Goal: Task Accomplishment & Management: Complete application form

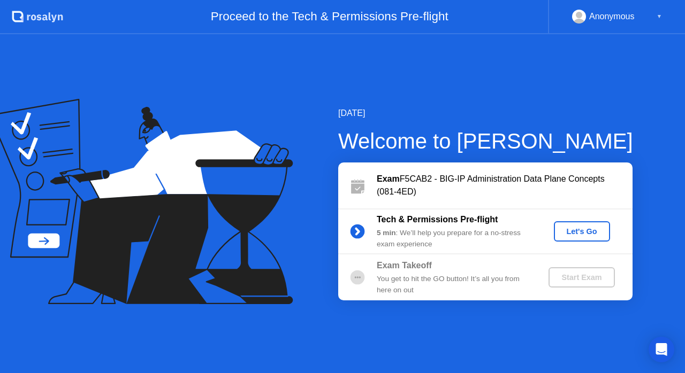
click at [568, 227] on div "Let's Go" at bounding box center [582, 231] width 48 height 9
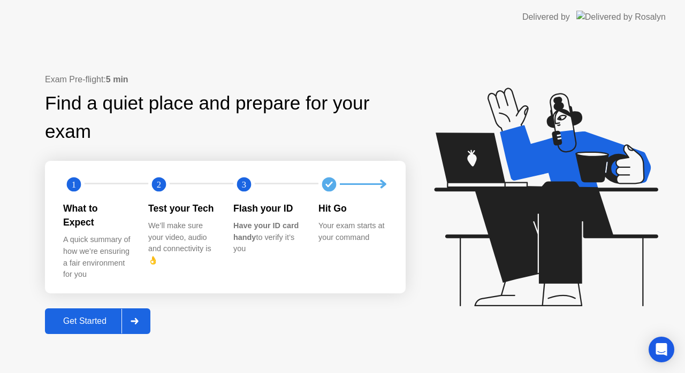
click at [96, 317] on div "Get Started" at bounding box center [84, 322] width 73 height 10
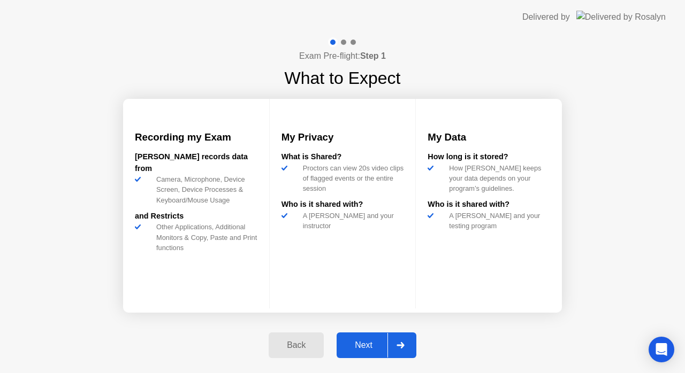
click at [368, 346] on div "Next" at bounding box center [364, 346] width 48 height 10
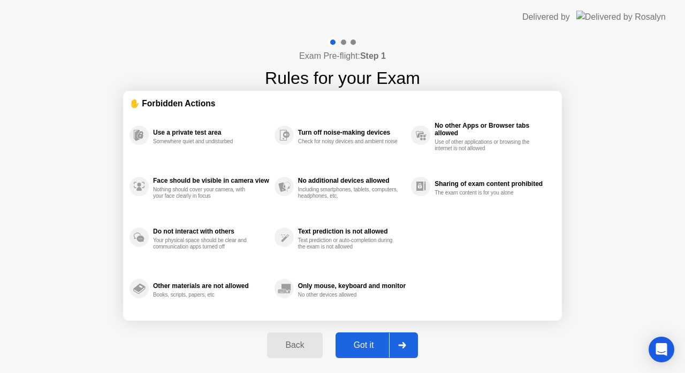
click at [369, 342] on div "Got it" at bounding box center [364, 346] width 50 height 10
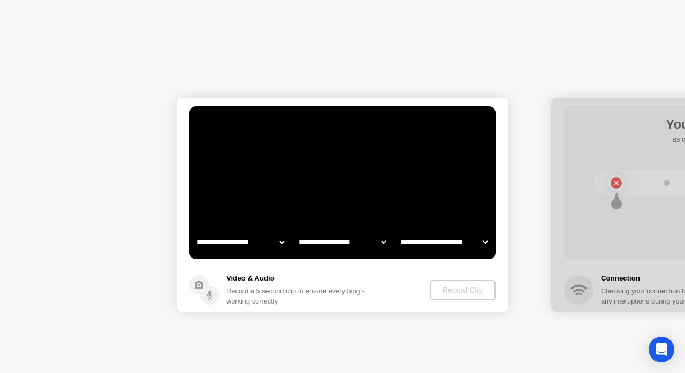
select select "**********"
select select "*******"
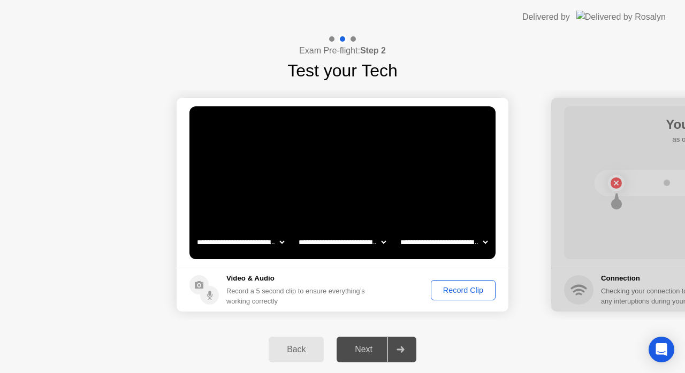
click at [377, 242] on select "**********" at bounding box center [341, 242] width 91 height 21
click at [378, 242] on select "**********" at bounding box center [341, 242] width 91 height 21
click at [446, 344] on div "Back Next" at bounding box center [342, 349] width 685 height 47
click at [476, 289] on div "Record Clip" at bounding box center [462, 290] width 57 height 9
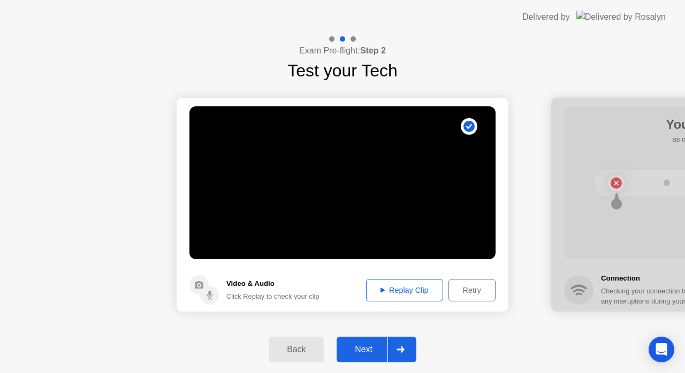
click at [483, 293] on div "Retry" at bounding box center [472, 290] width 40 height 9
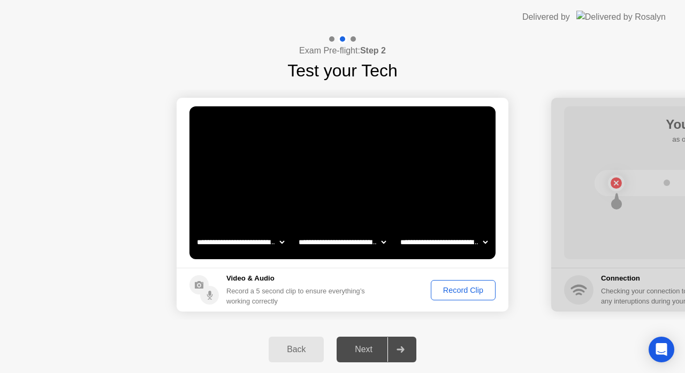
click at [433, 322] on div "**********" at bounding box center [342, 204] width 685 height 243
click at [459, 287] on div "Record Clip" at bounding box center [462, 290] width 57 height 9
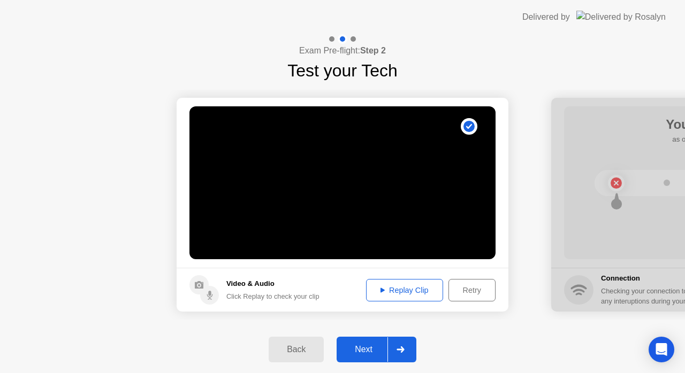
click at [404, 293] on div "Replay Clip" at bounding box center [405, 290] width 70 height 9
click at [364, 341] on button "Next" at bounding box center [377, 350] width 80 height 26
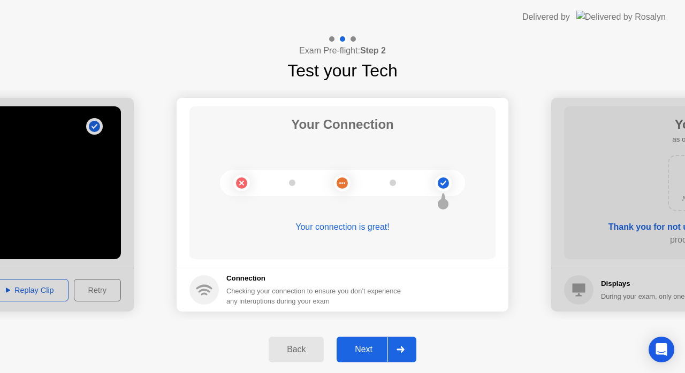
click at [377, 345] on div "Next" at bounding box center [364, 350] width 48 height 10
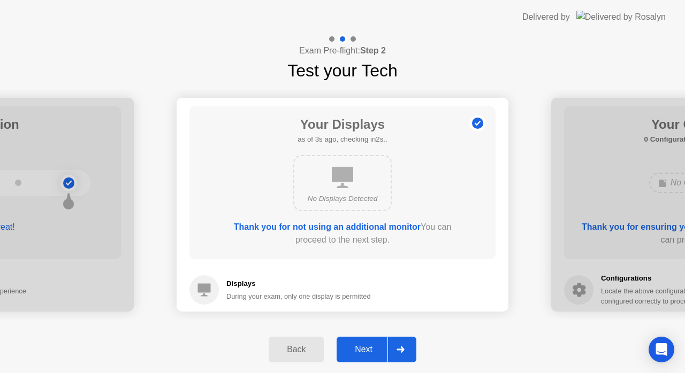
click at [376, 354] on div "Next" at bounding box center [364, 350] width 48 height 10
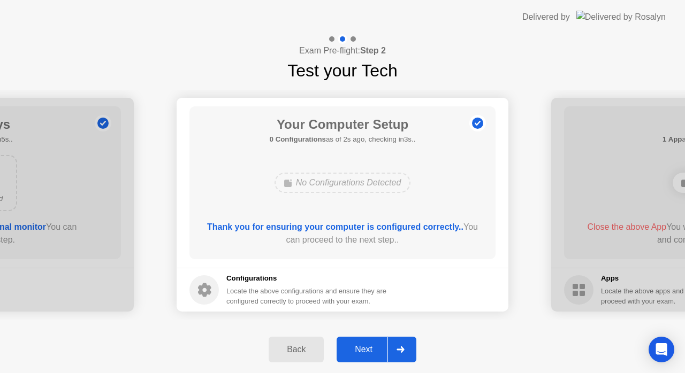
click at [363, 353] on div "Next" at bounding box center [364, 350] width 48 height 10
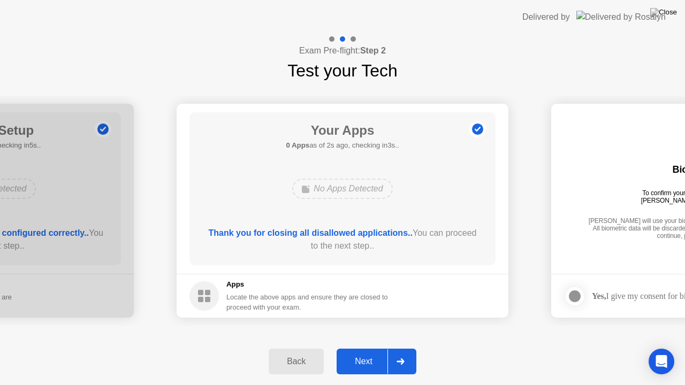
click at [368, 357] on div "Next" at bounding box center [364, 362] width 48 height 10
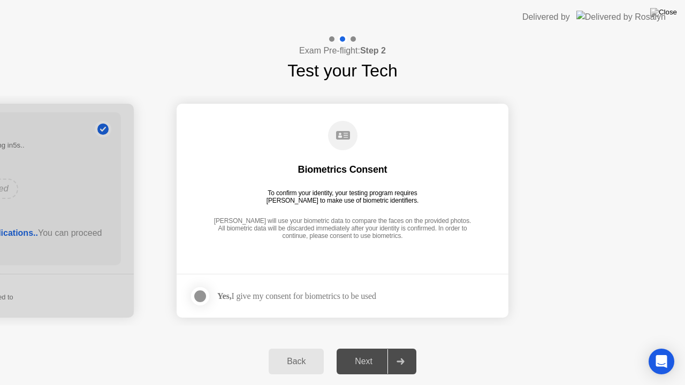
click at [298, 297] on div "Yes, I give my consent for biometrics to be used" at bounding box center [296, 296] width 159 height 10
click at [197, 296] on div at bounding box center [200, 296] width 13 height 13
click at [368, 367] on div "Next" at bounding box center [364, 362] width 48 height 10
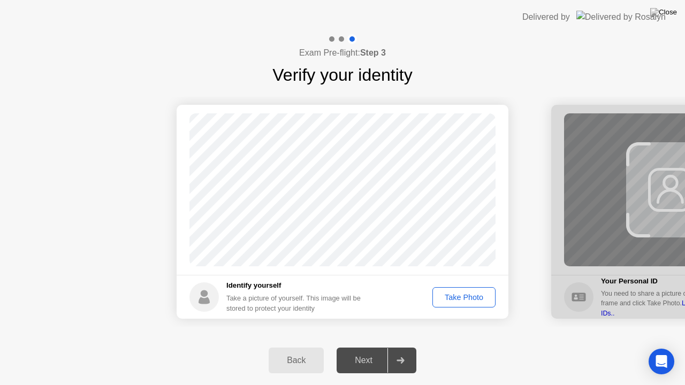
click at [441, 295] on div "Take Photo" at bounding box center [464, 297] width 56 height 9
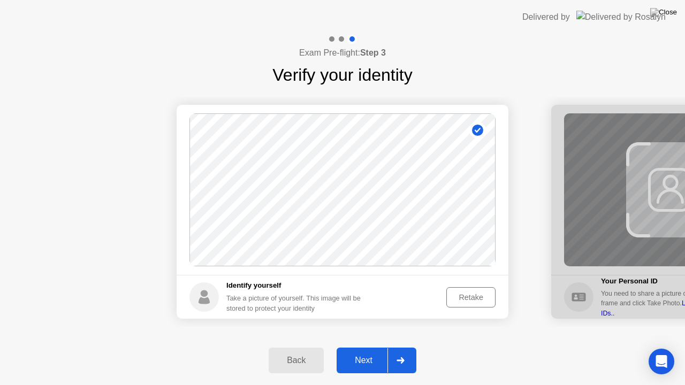
click at [458, 299] on div "Retake" at bounding box center [471, 297] width 42 height 9
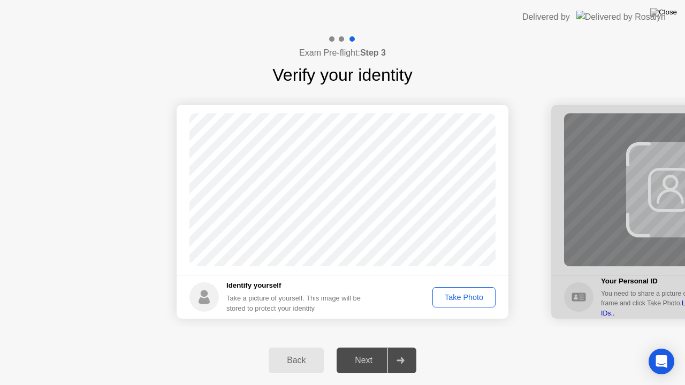
click at [457, 300] on div "Take Photo" at bounding box center [464, 297] width 56 height 9
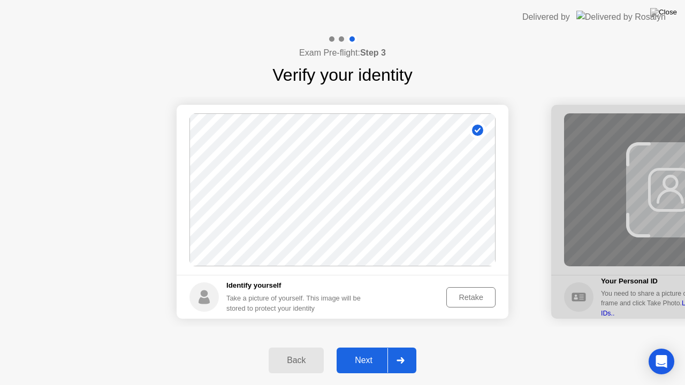
click at [366, 359] on div "Next" at bounding box center [364, 361] width 48 height 10
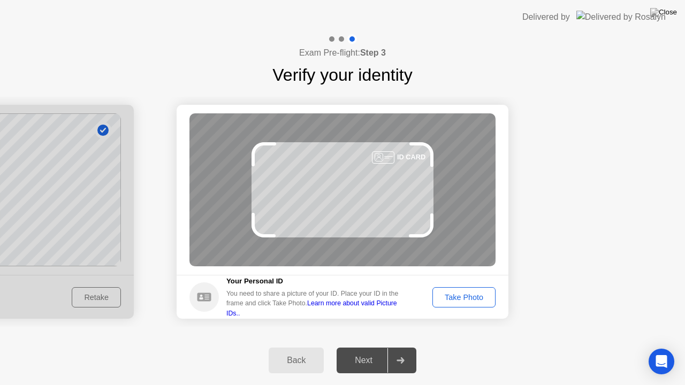
click at [452, 302] on div "Take Photo" at bounding box center [464, 297] width 56 height 9
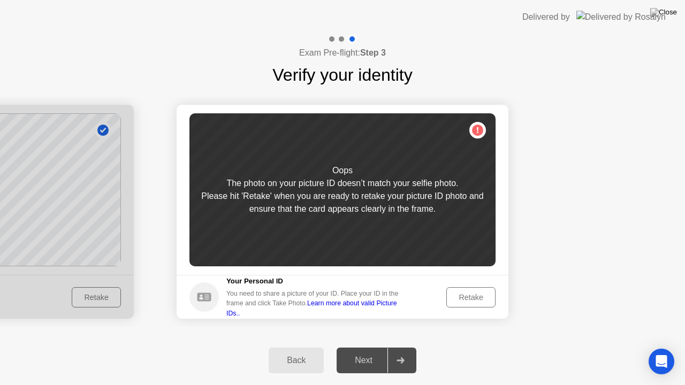
click at [453, 293] on div "Retake" at bounding box center [471, 297] width 42 height 9
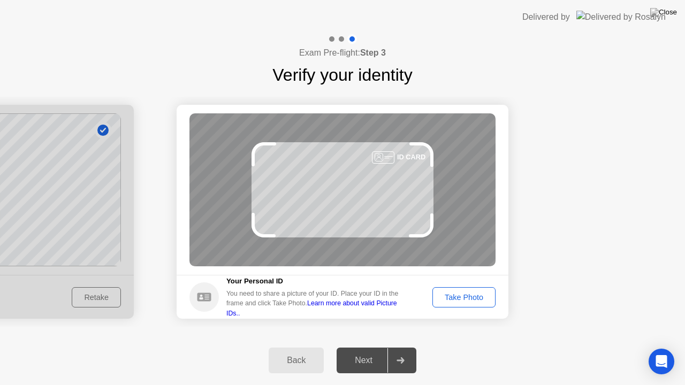
click at [452, 297] on div "Take Photo" at bounding box center [464, 297] width 56 height 9
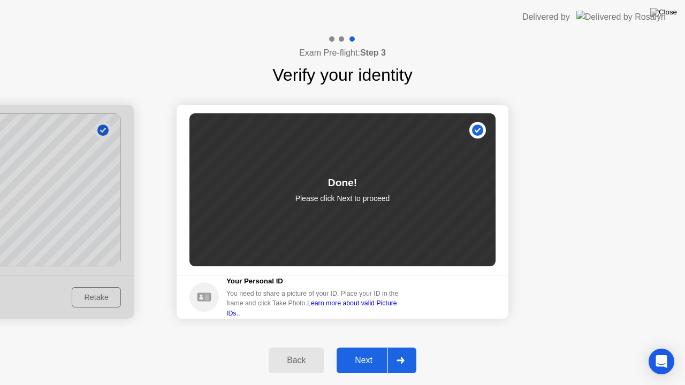
click at [358, 358] on div "Next" at bounding box center [364, 361] width 48 height 10
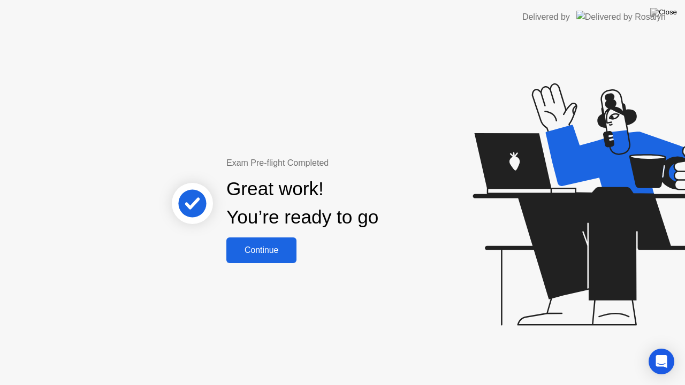
click at [271, 257] on button "Continue" at bounding box center [261, 251] width 70 height 26
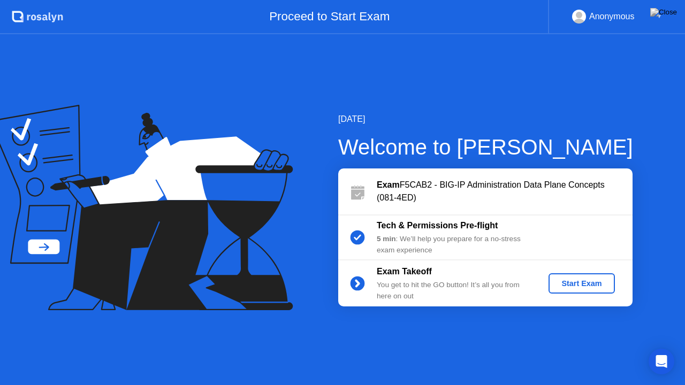
click at [567, 287] on div "Start Exam" at bounding box center [581, 283] width 57 height 9
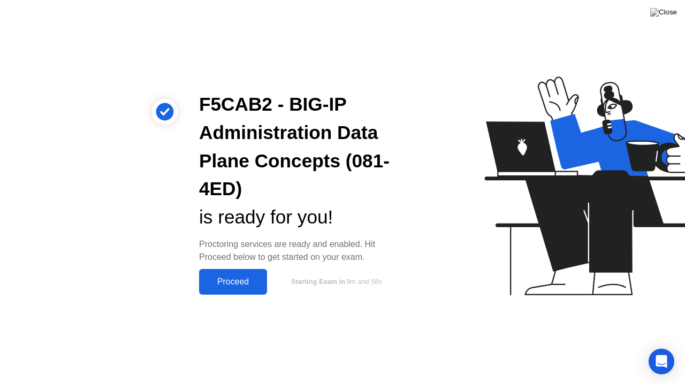
click at [229, 280] on div "Proceed" at bounding box center [233, 282] width 62 height 10
